Goal: Transaction & Acquisition: Purchase product/service

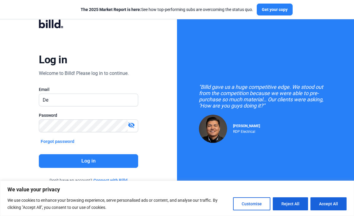
type input "D"
type input "[PERSON_NAME][EMAIL_ADDRESS][PERSON_NAME][DOMAIN_NAME]"
click at [82, 160] on button "Log in" at bounding box center [88, 161] width 99 height 14
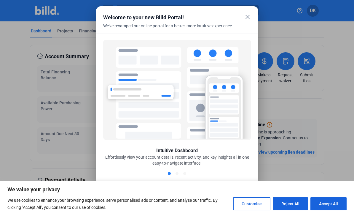
click at [247, 15] on mat-icon "close" at bounding box center [247, 16] width 7 height 7
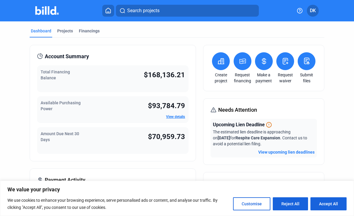
click at [266, 61] on icon at bounding box center [264, 61] width 4 height 6
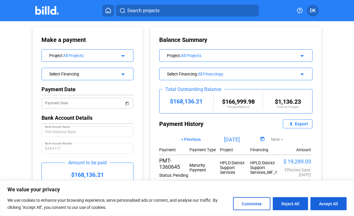
scroll to position [6, 0]
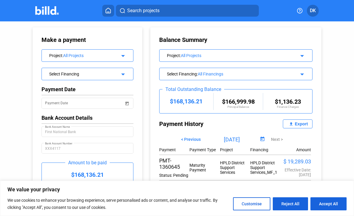
click at [123, 51] on mat-icon "arrow_drop_down" at bounding box center [122, 54] width 7 height 7
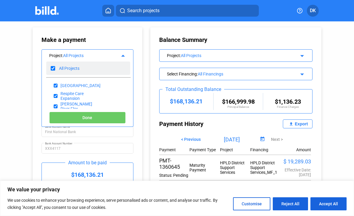
click at [55, 64] on input "checkbox" at bounding box center [53, 68] width 4 height 9
checkbox input "false"
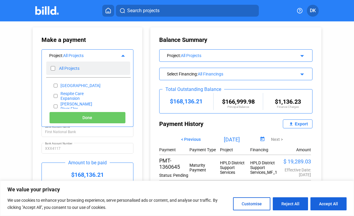
checkbox input "false"
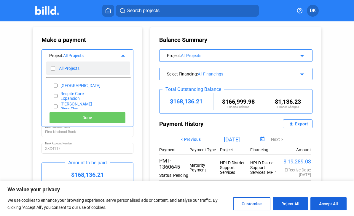
checkbox input "false"
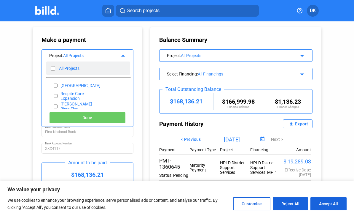
checkbox input "false"
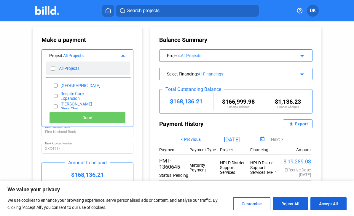
checkbox input "false"
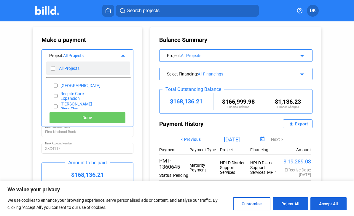
checkbox input "false"
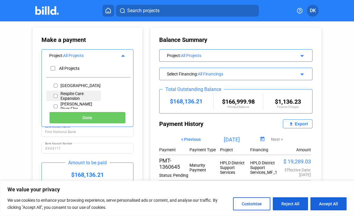
click at [58, 91] on input "checkbox" at bounding box center [56, 95] width 4 height 9
checkbox input "true"
click at [73, 111] on button "Done" at bounding box center [87, 117] width 76 height 12
type input "[DATE]"
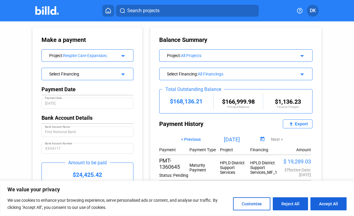
scroll to position [19, 0]
click at [1, 39] on div "Make a payment Project : Respite Care Expansion; arrow_drop_down Select Financi…" at bounding box center [177, 118] width 354 height 195
click at [294, 202] on button "Reject All" at bounding box center [290, 203] width 35 height 13
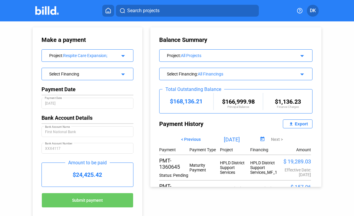
scroll to position [0, 0]
click at [313, 10] on span "DK" at bounding box center [313, 10] width 6 height 7
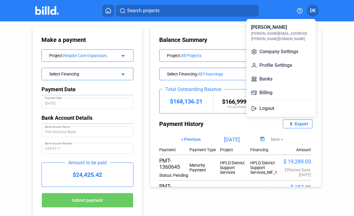
click at [267, 102] on button "Logout" at bounding box center [281, 108] width 65 height 12
